Goal: Check status: Check status

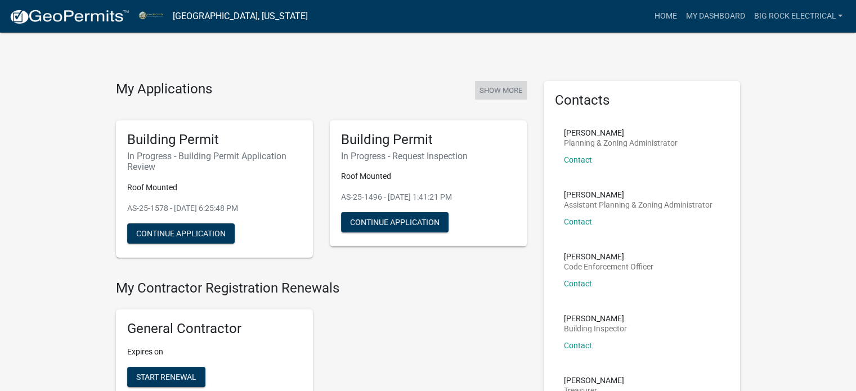
click at [501, 87] on button "Show More" at bounding box center [501, 90] width 52 height 19
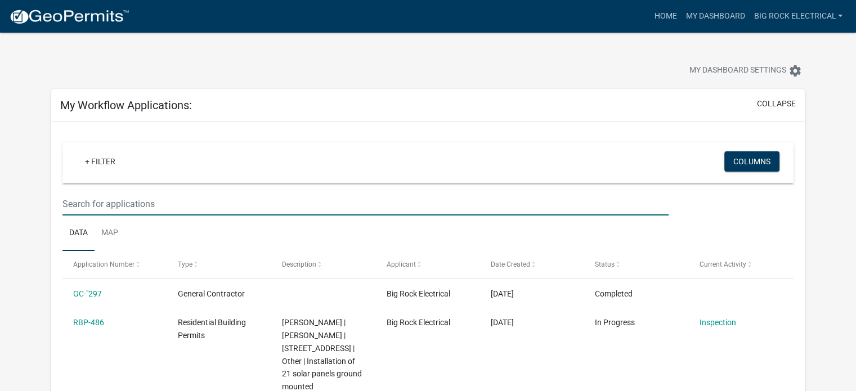
click at [277, 201] on input "text" at bounding box center [365, 203] width 606 height 23
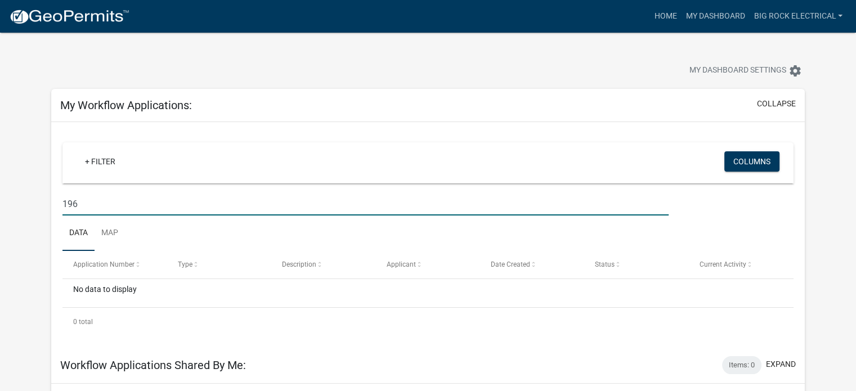
type input "196"
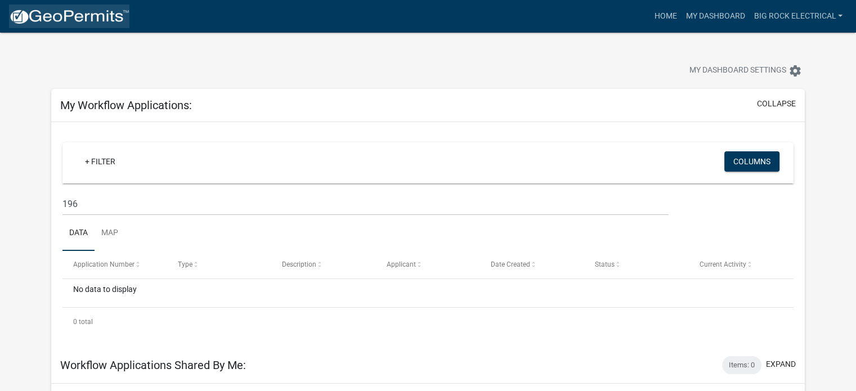
click at [75, 13] on img at bounding box center [69, 16] width 120 height 17
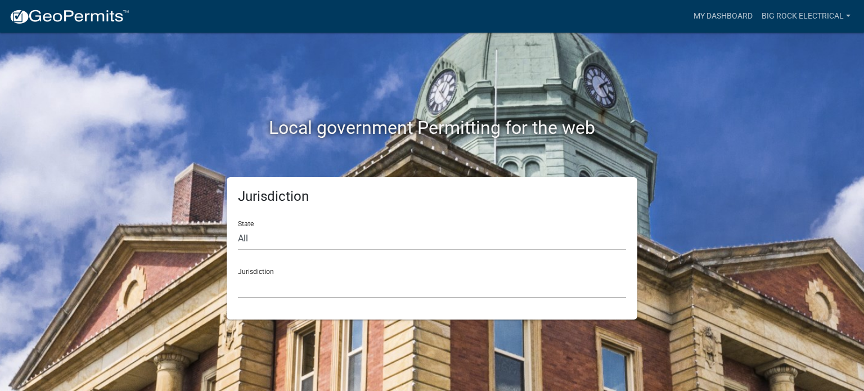
drag, startPoint x: 259, startPoint y: 285, endPoint x: 261, endPoint y: 277, distance: 8.1
click at [260, 285] on select "[GEOGRAPHIC_DATA], [US_STATE] [GEOGRAPHIC_DATA], [US_STATE][PERSON_NAME][GEOGRA…" at bounding box center [432, 286] width 388 height 23
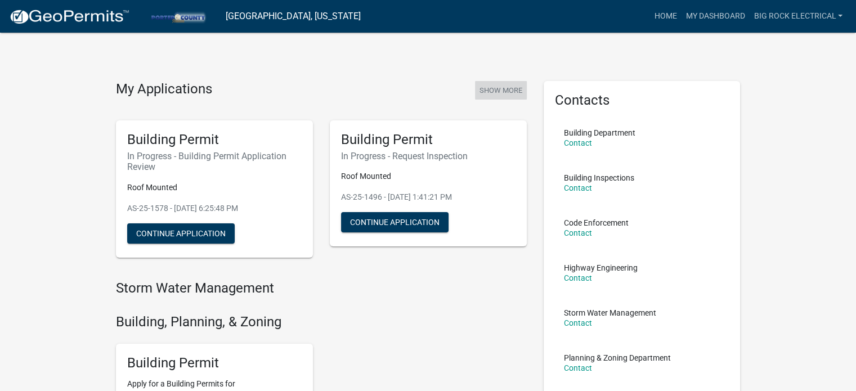
click at [516, 84] on button "Show More" at bounding box center [501, 90] width 52 height 19
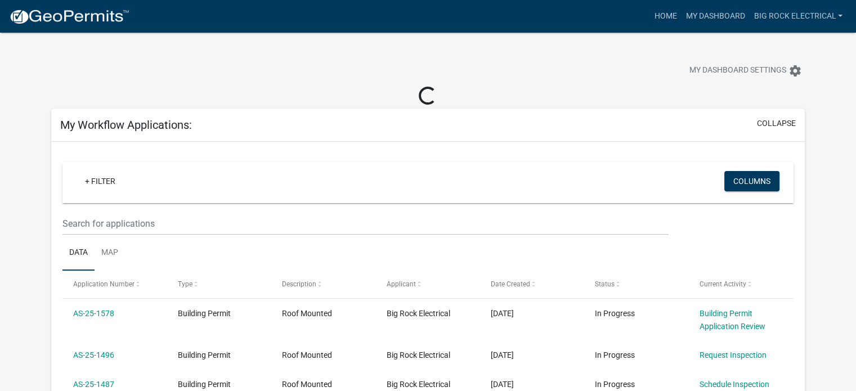
click at [179, 186] on div "+ Filter" at bounding box center [307, 182] width 480 height 23
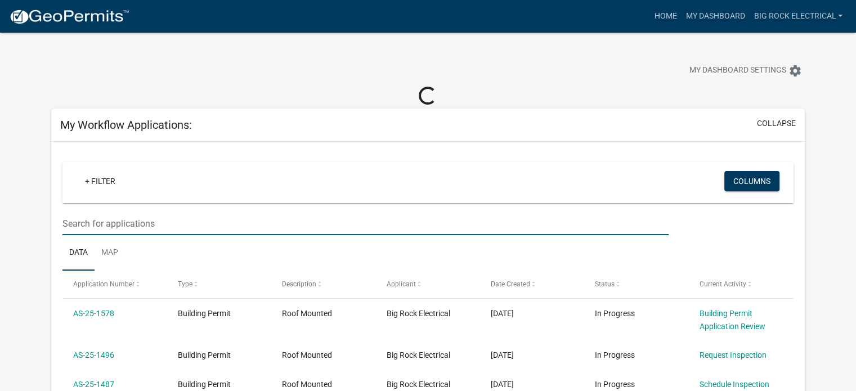
click at [197, 222] on input "text" at bounding box center [365, 223] width 606 height 23
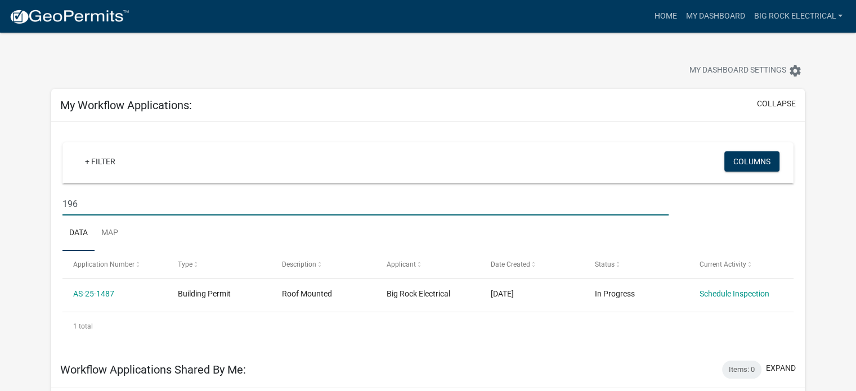
scroll to position [112, 0]
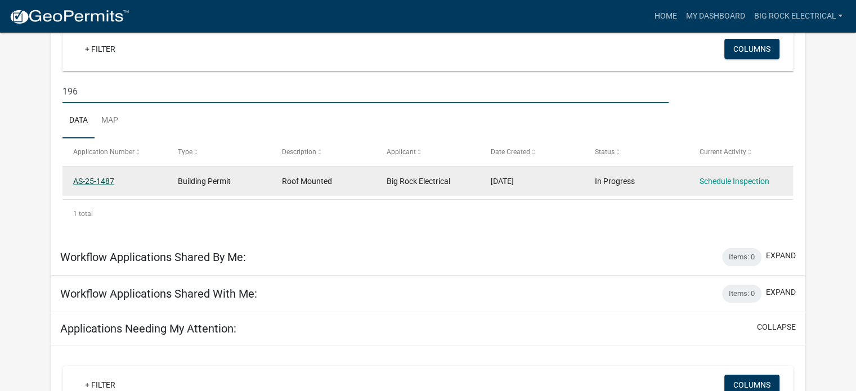
type input "196"
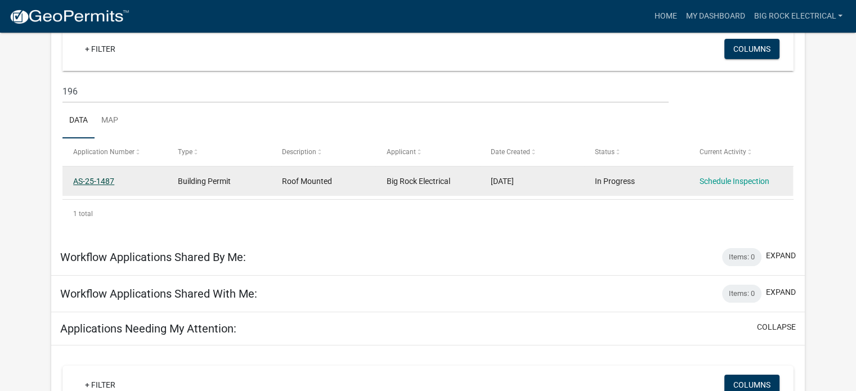
click at [83, 182] on link "AS-25-1487" at bounding box center [93, 181] width 41 height 9
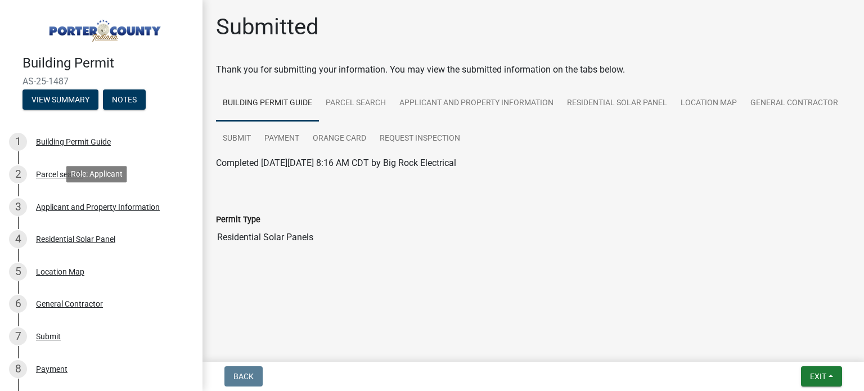
scroll to position [219, 0]
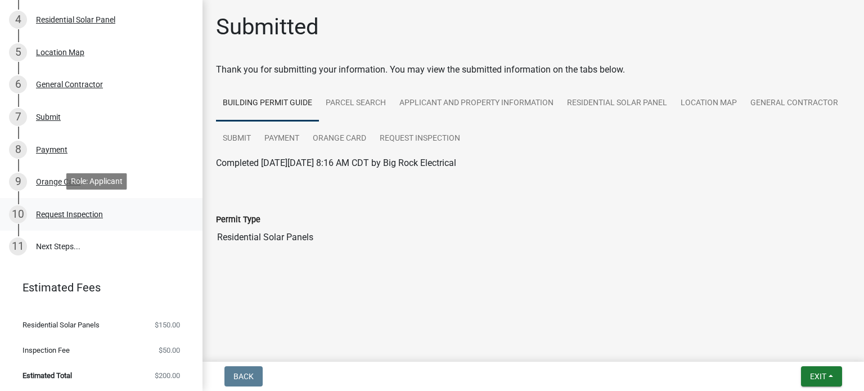
click at [66, 206] on div "10 Request Inspection" at bounding box center [96, 214] width 175 height 18
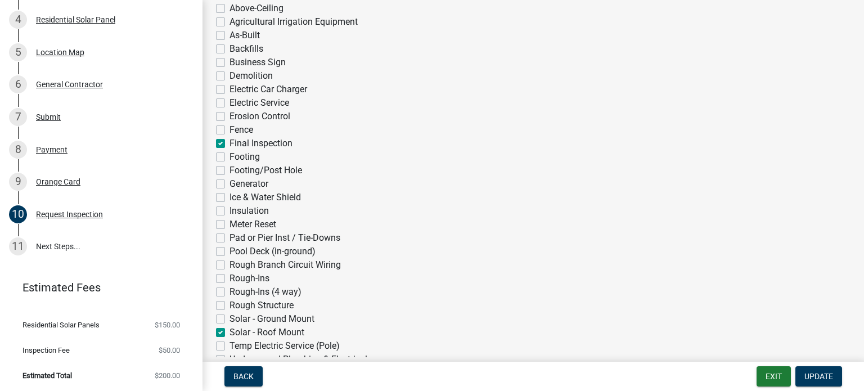
scroll to position [0, 0]
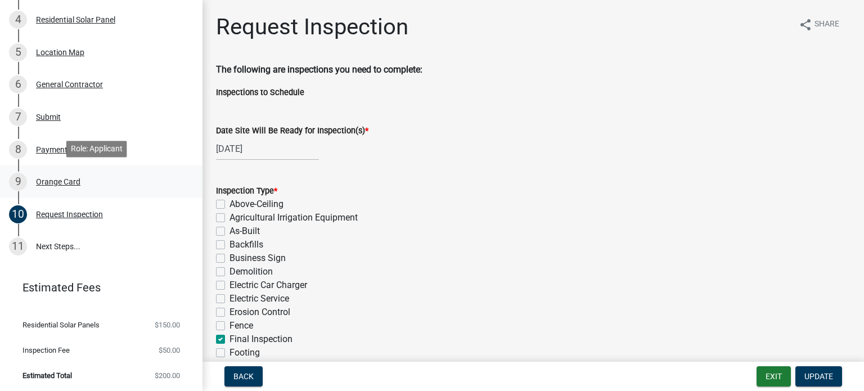
click at [52, 182] on div "Orange Card" at bounding box center [58, 182] width 44 height 8
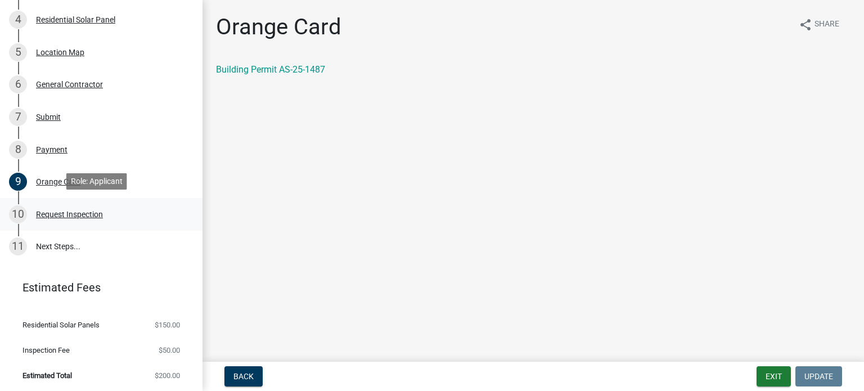
click at [51, 214] on div "Request Inspection" at bounding box center [69, 214] width 67 height 8
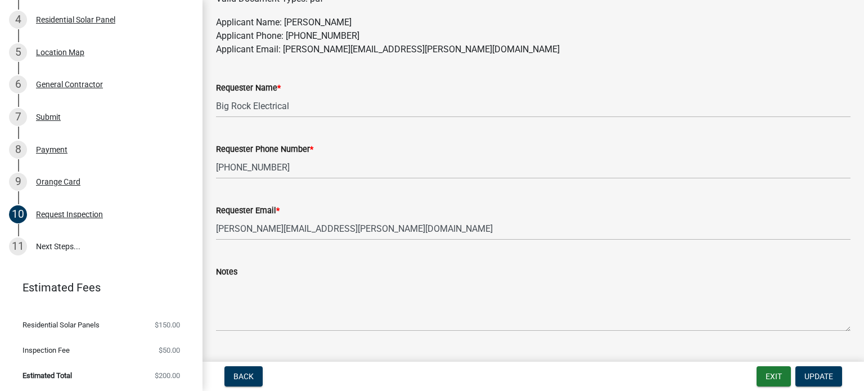
scroll to position [702, 0]
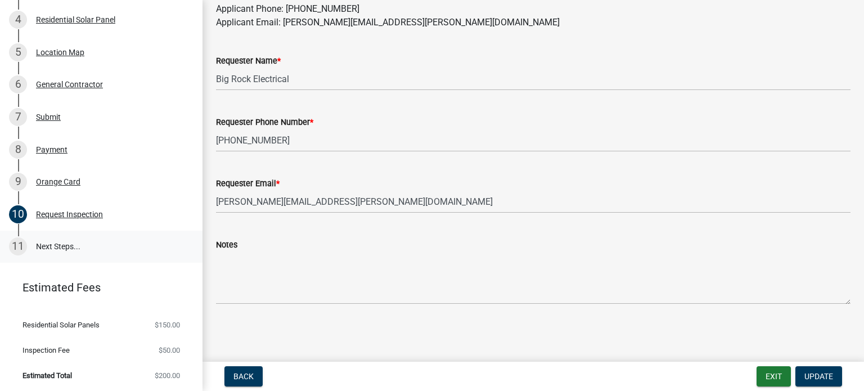
click at [58, 245] on link "11 Next Steps..." at bounding box center [101, 247] width 202 height 33
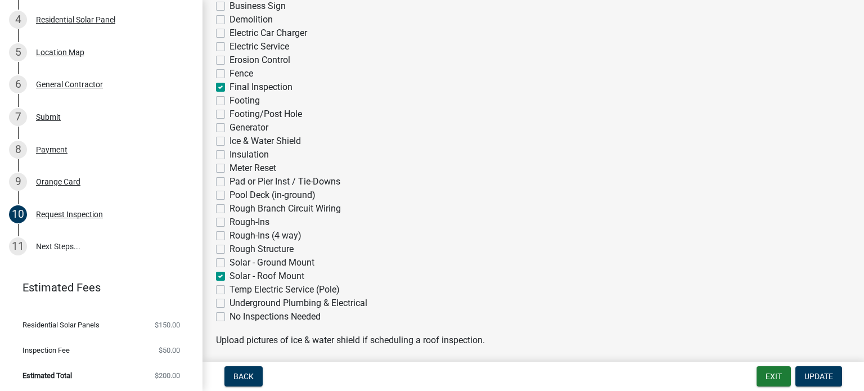
scroll to position [0, 0]
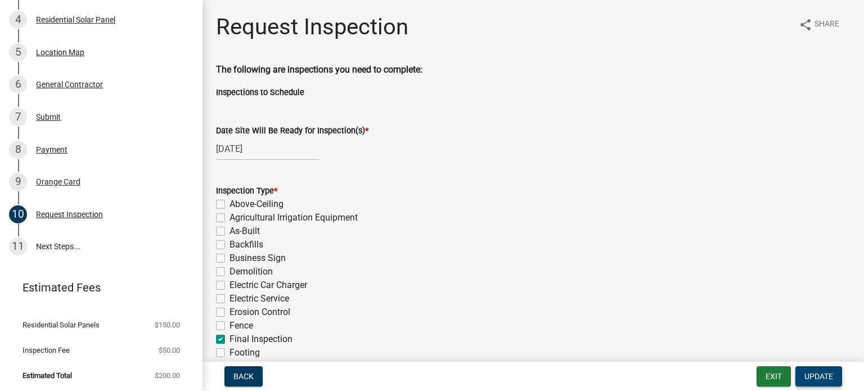
click at [830, 370] on button "Update" at bounding box center [818, 376] width 47 height 20
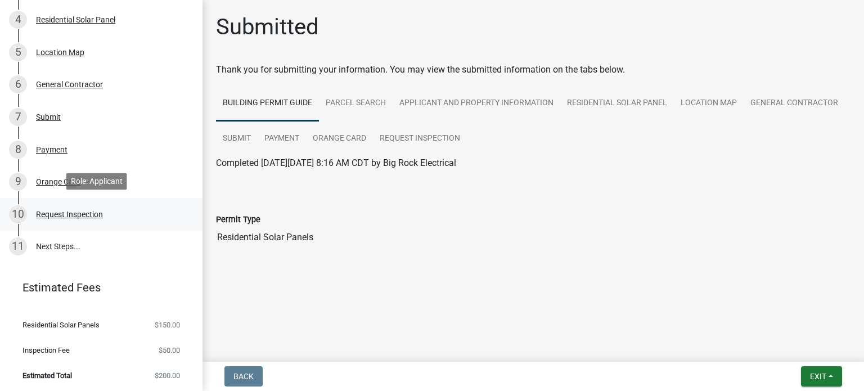
click at [40, 210] on div "Request Inspection" at bounding box center [69, 214] width 67 height 8
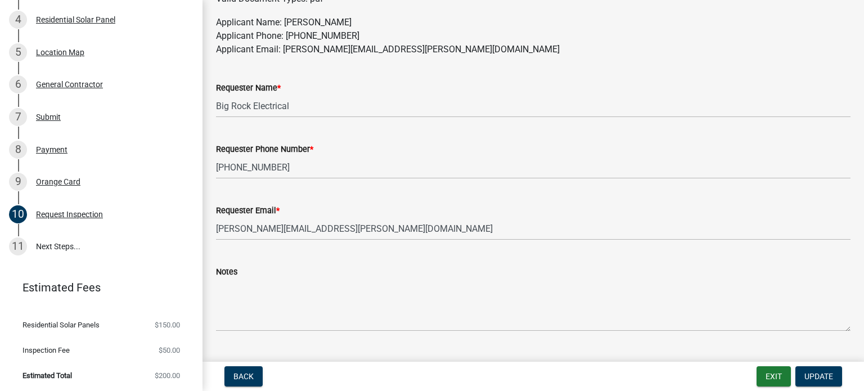
scroll to position [702, 0]
